Goal: Task Accomplishment & Management: Use online tool/utility

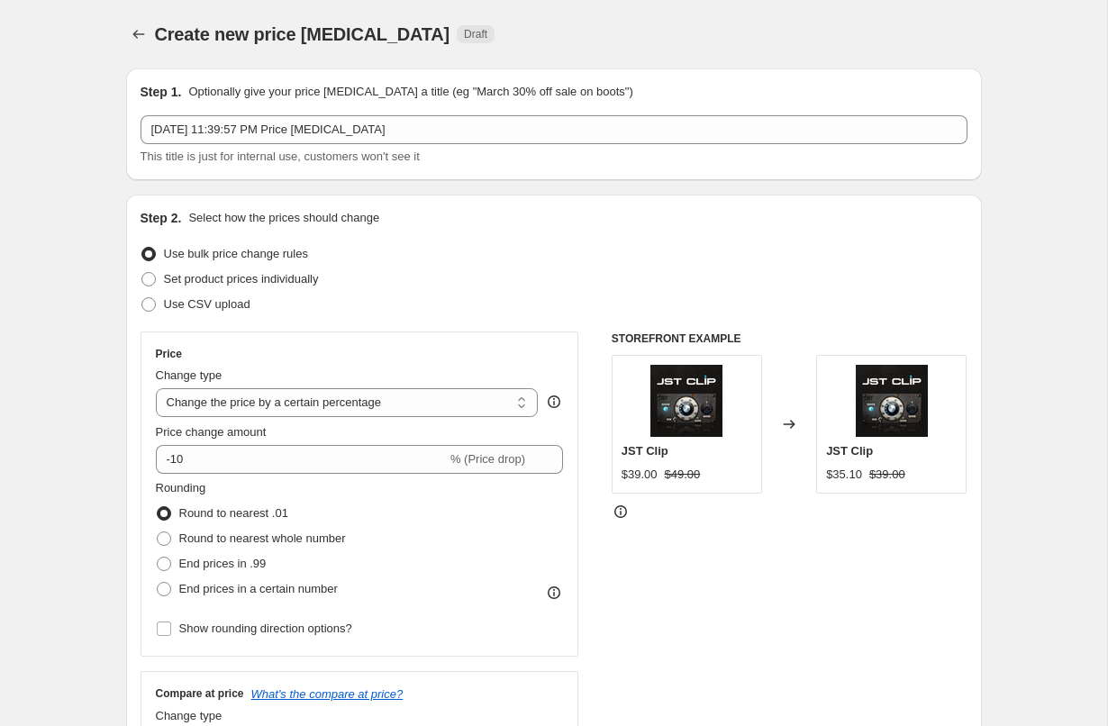
select select "percentage"
click at [150, 278] on span at bounding box center [148, 279] width 14 height 14
click at [142, 273] on input "Set product prices individually" at bounding box center [141, 272] width 1 height 1
radio input "true"
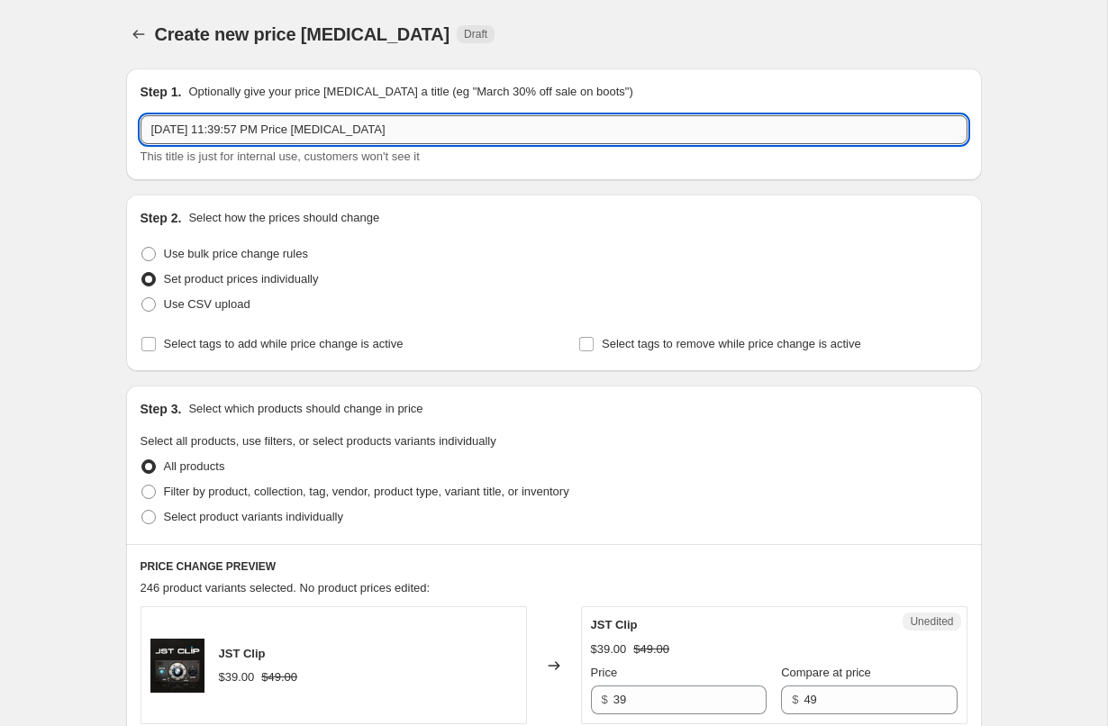
drag, startPoint x: 223, startPoint y: 132, endPoint x: 619, endPoint y: 125, distance: 395.5
click at [619, 125] on input "[DATE] 11:39:57 PM Price [MEDICAL_DATA]" at bounding box center [554, 129] width 827 height 29
click at [288, 131] on input "[DATE] HBV Bundle until [DATE]" at bounding box center [554, 129] width 827 height 29
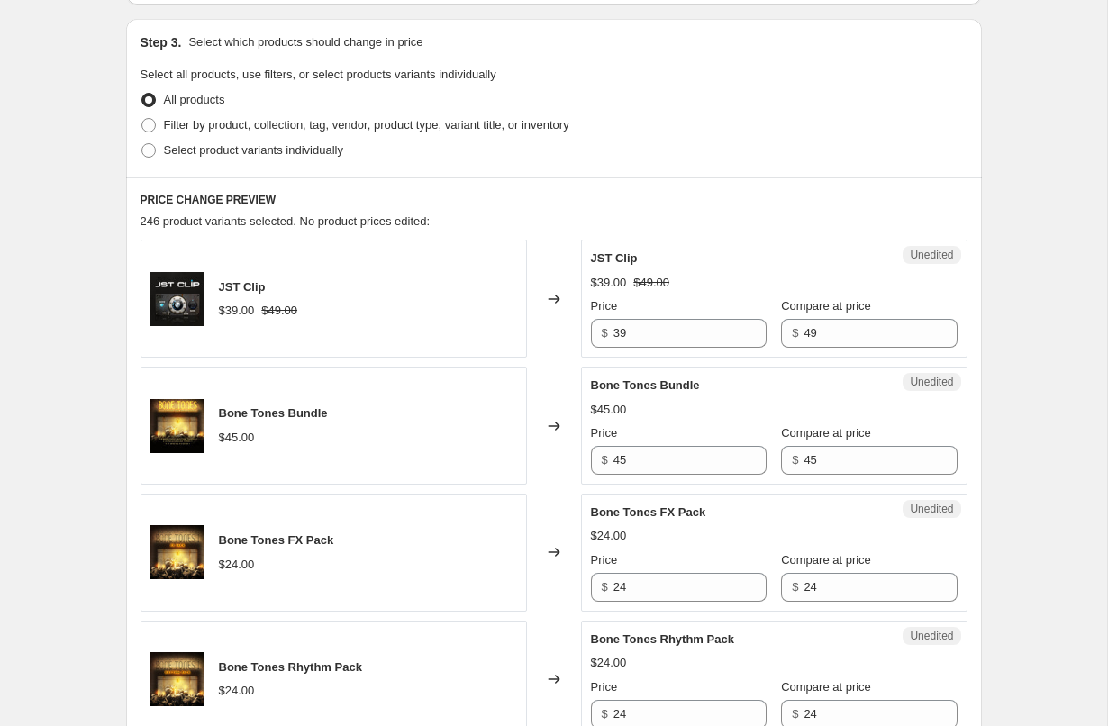
scroll to position [404, 0]
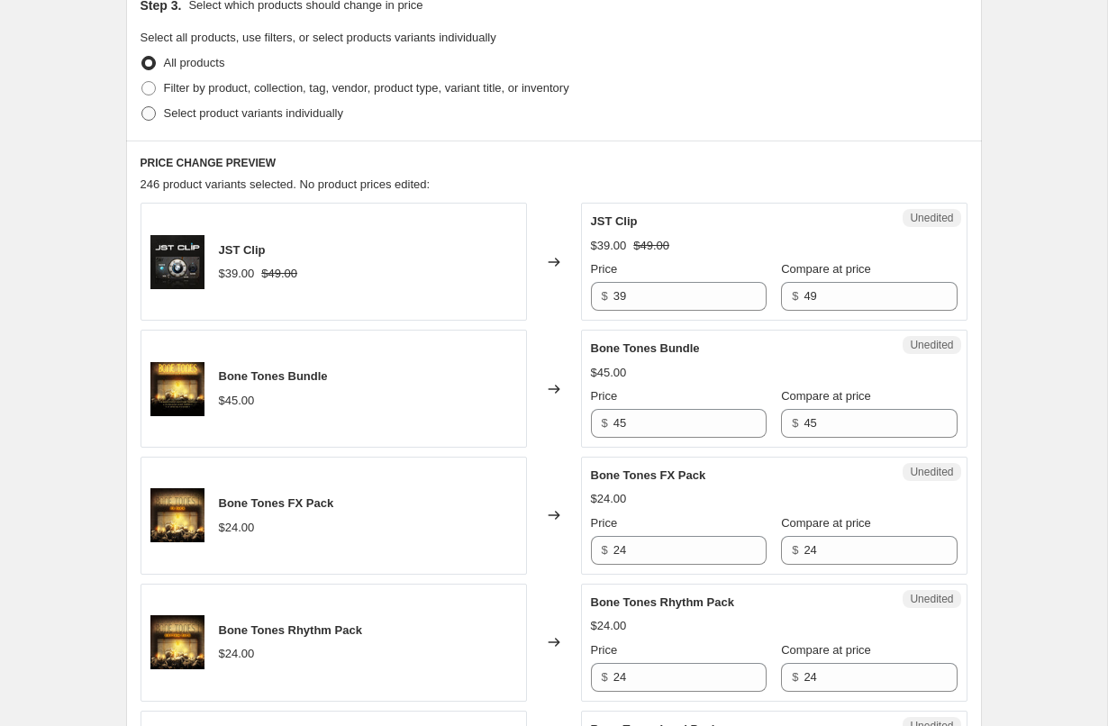
type input "[DATE] HBV Bundle Flash sale until [DATE]"
click at [154, 112] on span at bounding box center [148, 113] width 14 height 14
click at [142, 107] on input "Select product variants individually" at bounding box center [141, 106] width 1 height 1
radio input "true"
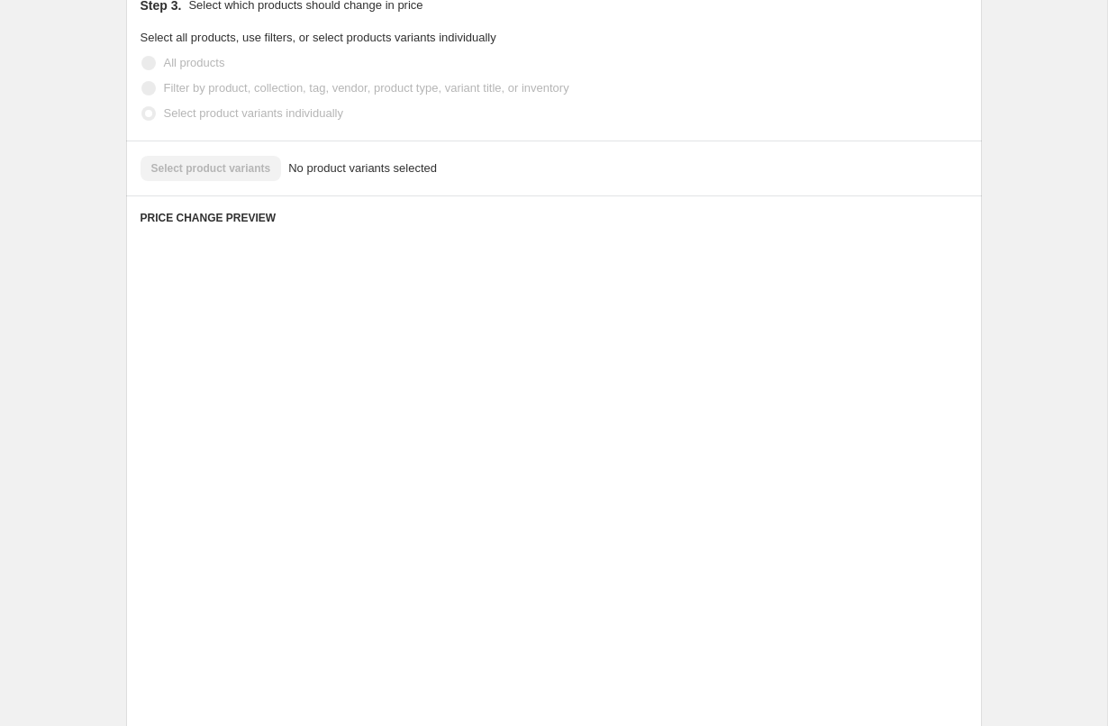
scroll to position [220, 0]
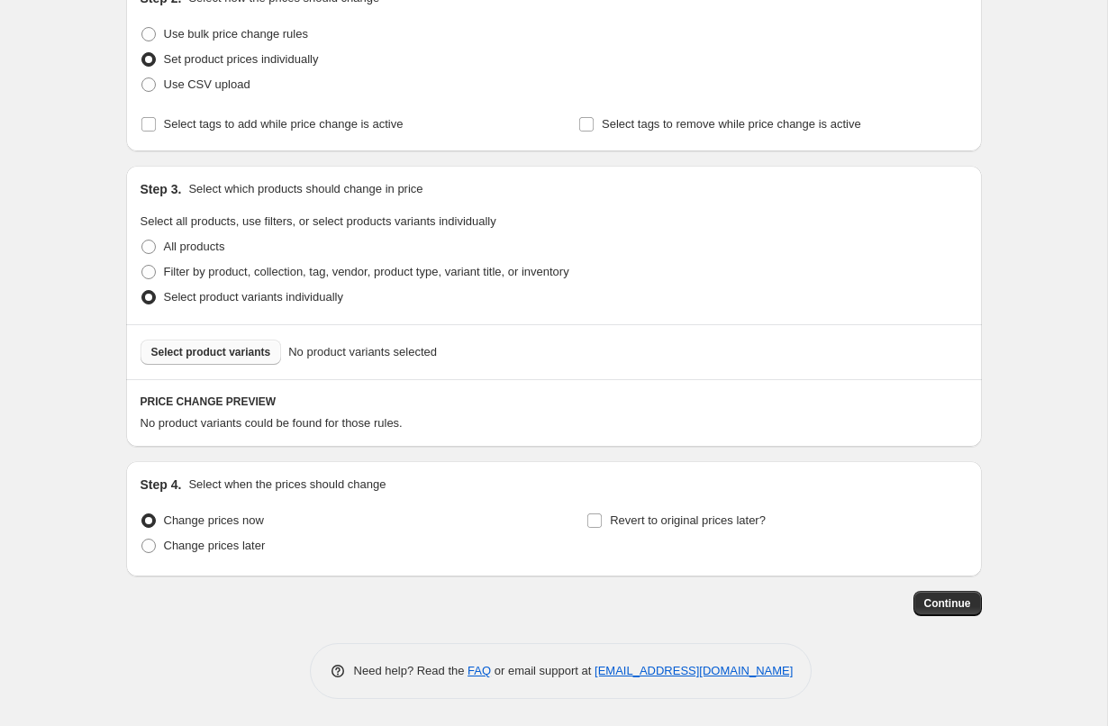
click at [229, 360] on button "Select product variants" at bounding box center [211, 352] width 141 height 25
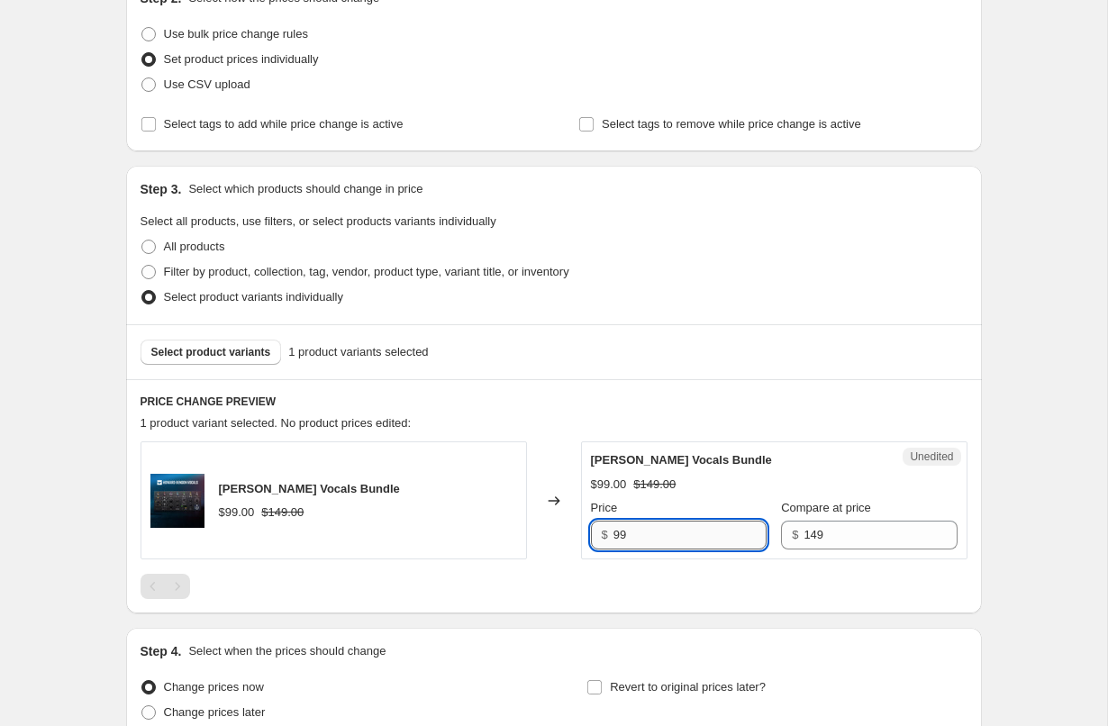
click at [677, 541] on input "99" at bounding box center [689, 535] width 153 height 29
type input "59"
click at [762, 350] on div "Select product variants 1 product variants selected" at bounding box center [554, 352] width 827 height 25
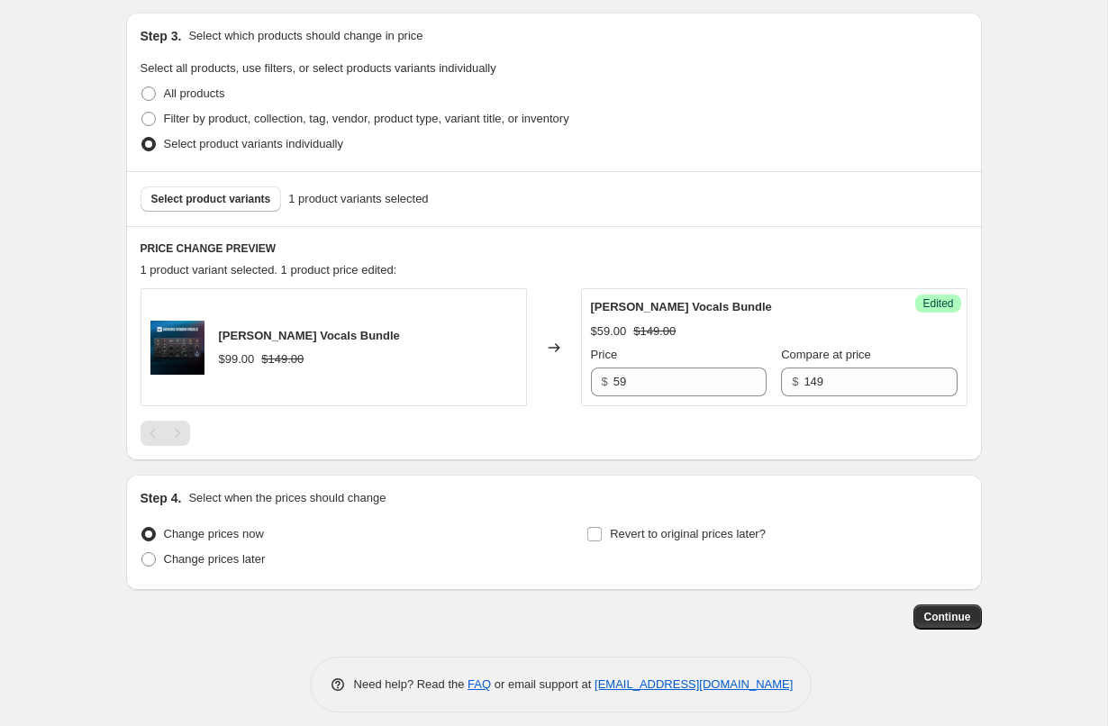
scroll to position [386, 0]
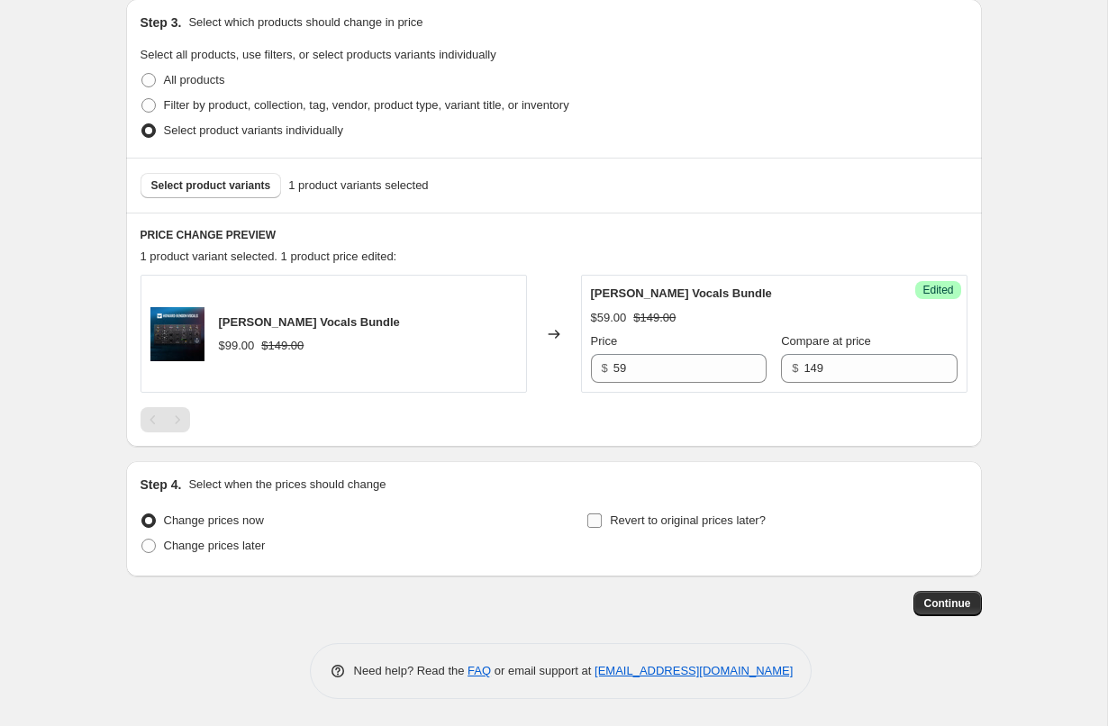
click at [593, 526] on input "Revert to original prices later?" at bounding box center [594, 520] width 14 height 14
checkbox input "true"
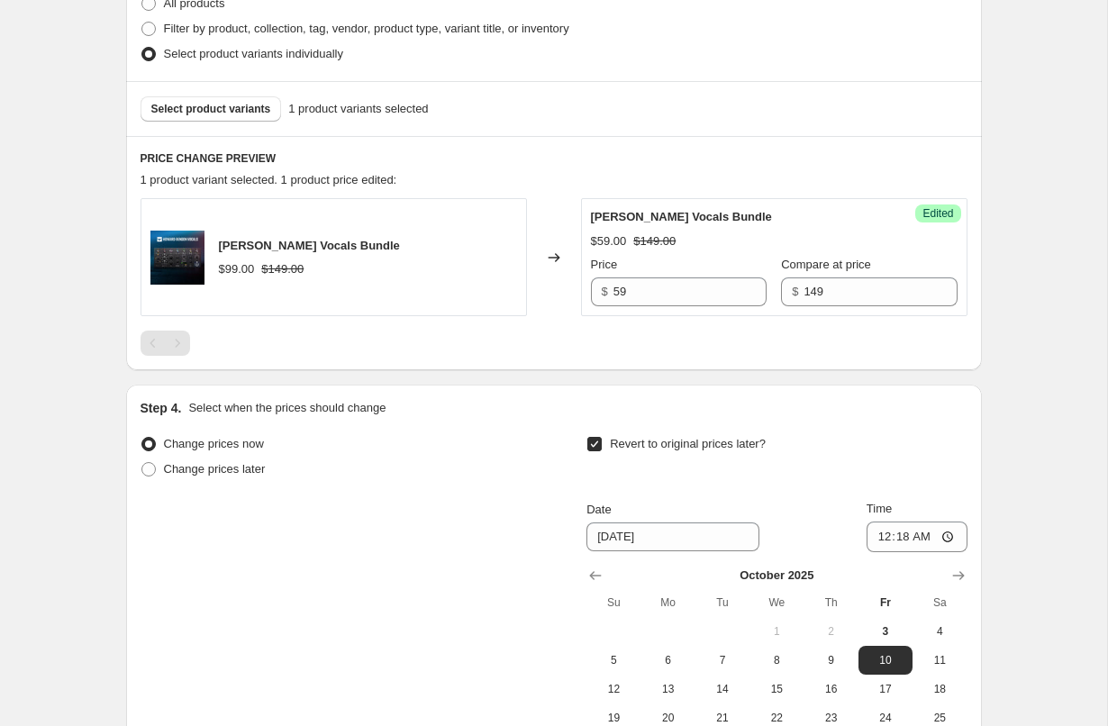
scroll to position [480, 0]
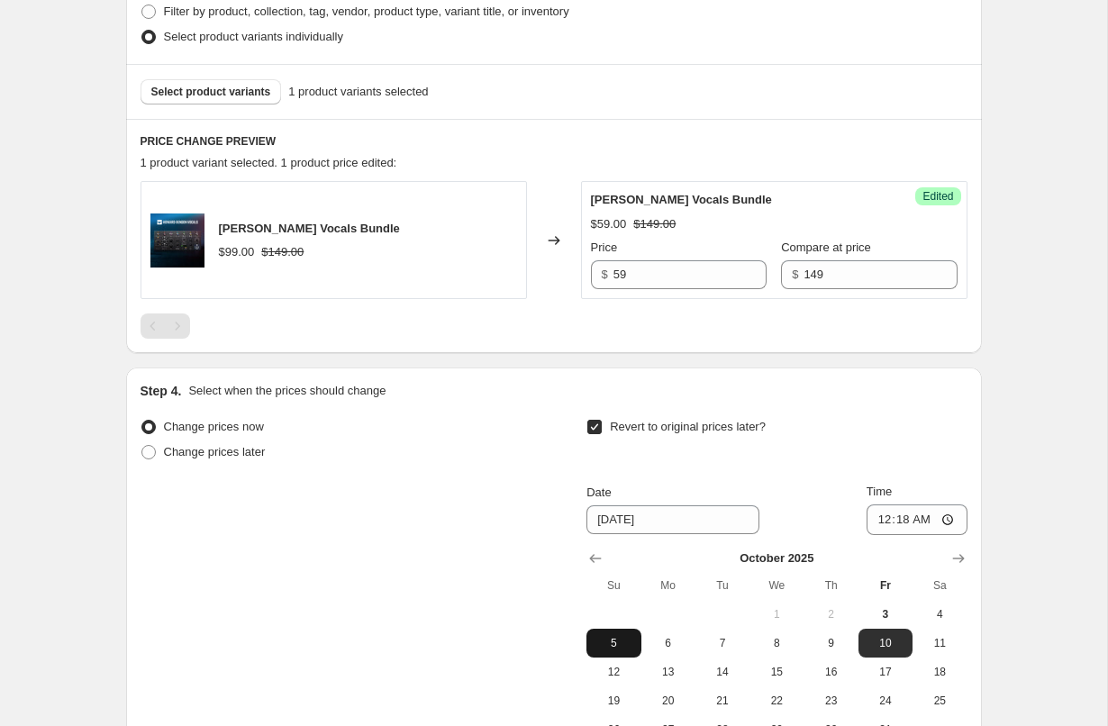
click at [619, 643] on span "5" at bounding box center [614, 643] width 40 height 14
type input "[DATE]"
click at [900, 519] on input "00:18" at bounding box center [917, 519] width 101 height 31
type input "12:00"
click at [916, 437] on div "Revert to original prices later?" at bounding box center [776, 441] width 380 height 54
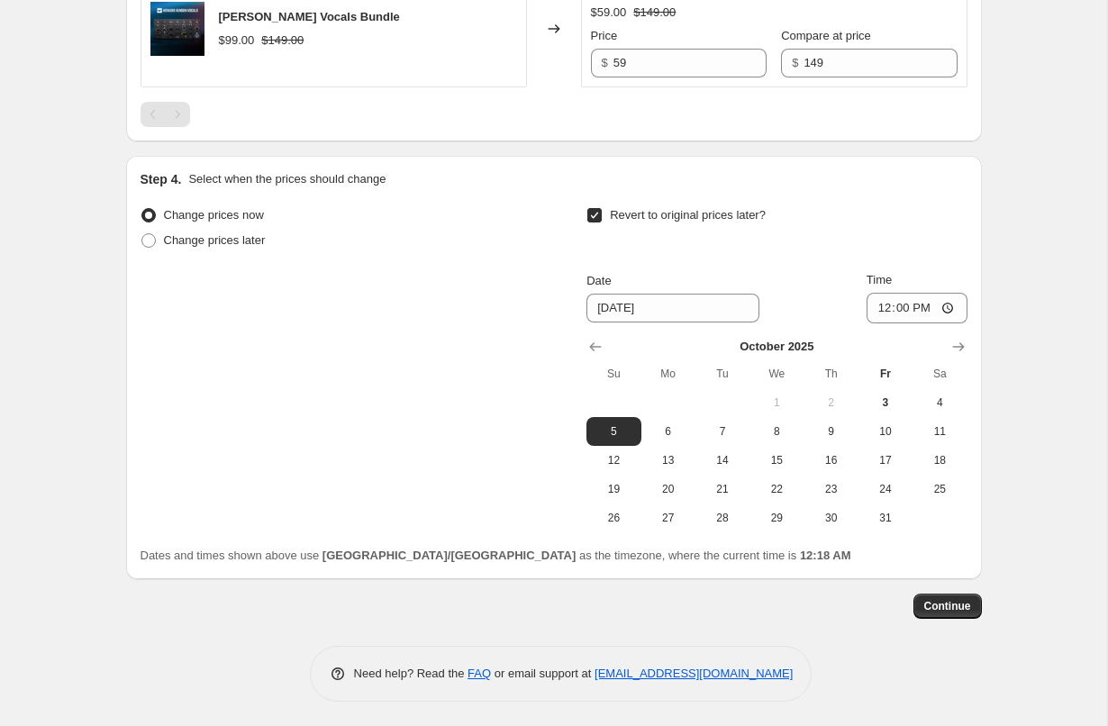
scroll to position [695, 0]
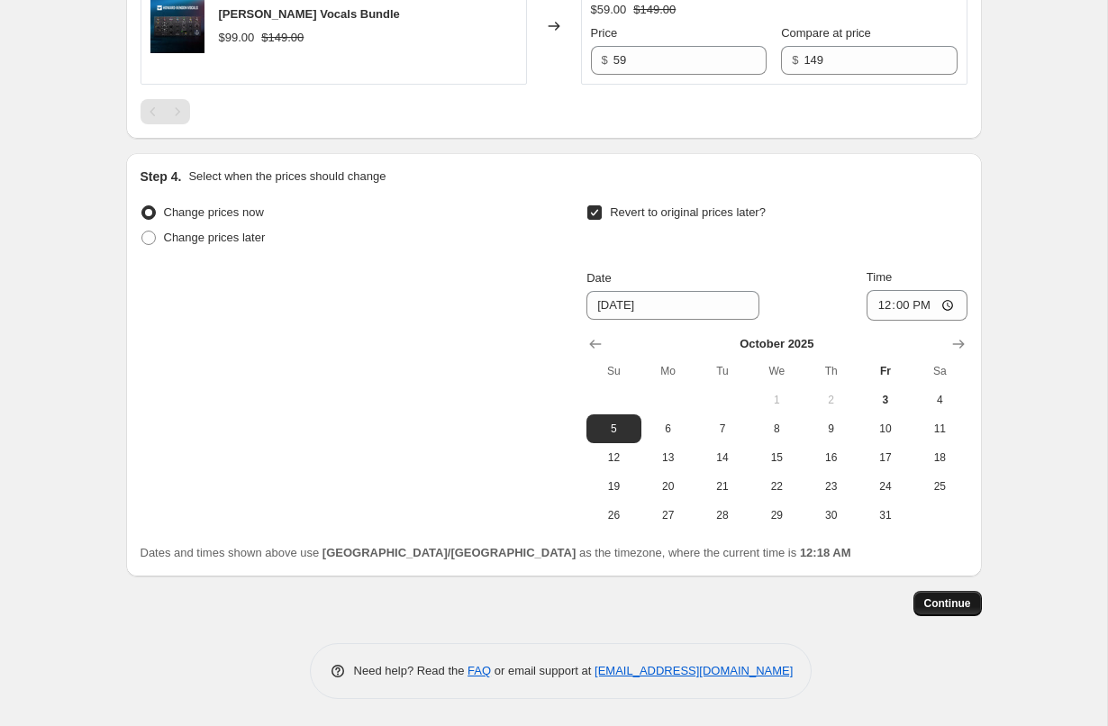
click at [953, 602] on span "Continue" at bounding box center [947, 603] width 47 height 14
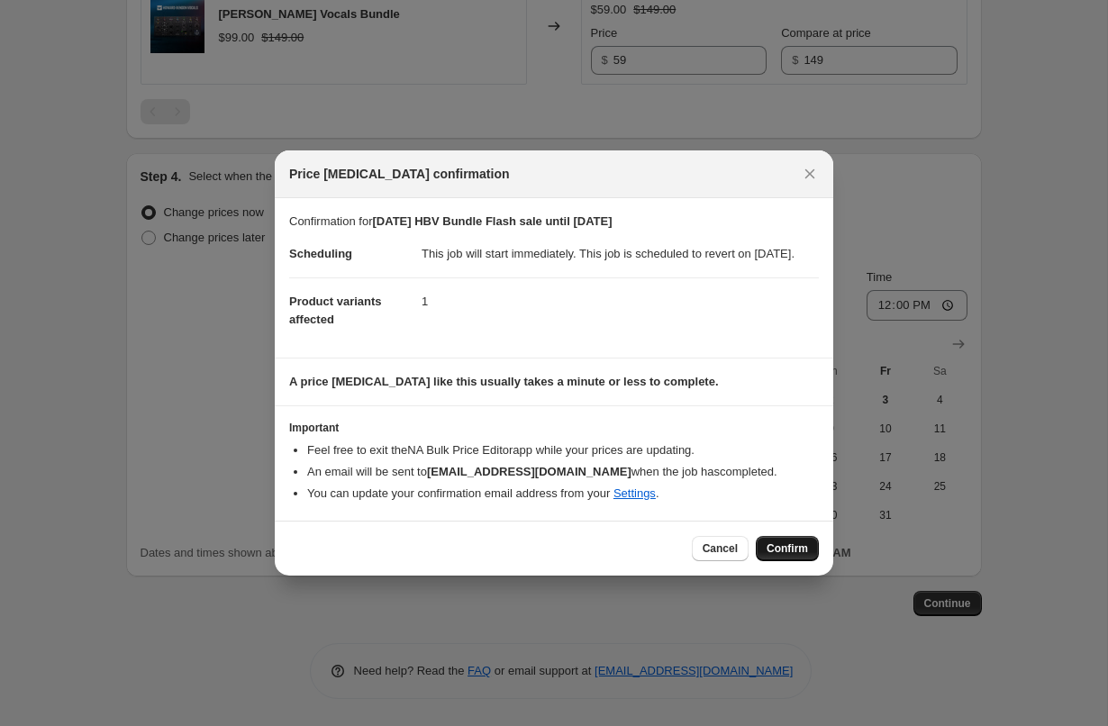
click at [801, 556] on span "Confirm" at bounding box center [787, 548] width 41 height 14
